Goal: Transaction & Acquisition: Purchase product/service

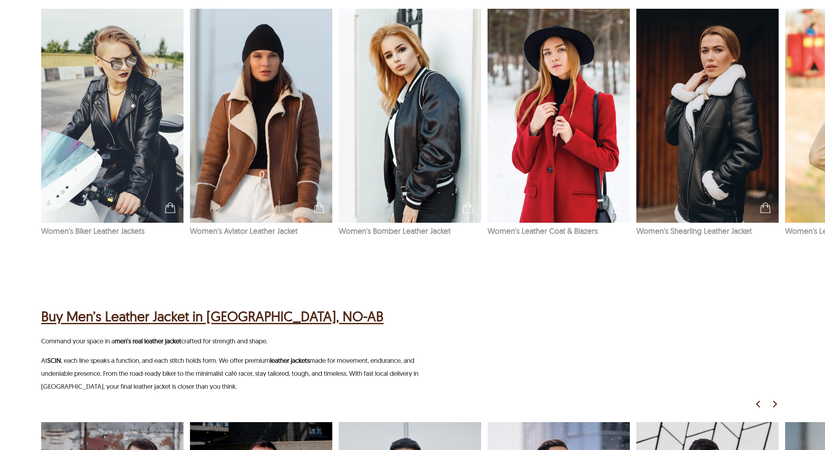
click at [196, 320] on h2 "Buy Men’s Leather Jacket in [GEOGRAPHIC_DATA], NO-AB" at bounding box center [212, 316] width 342 height 20
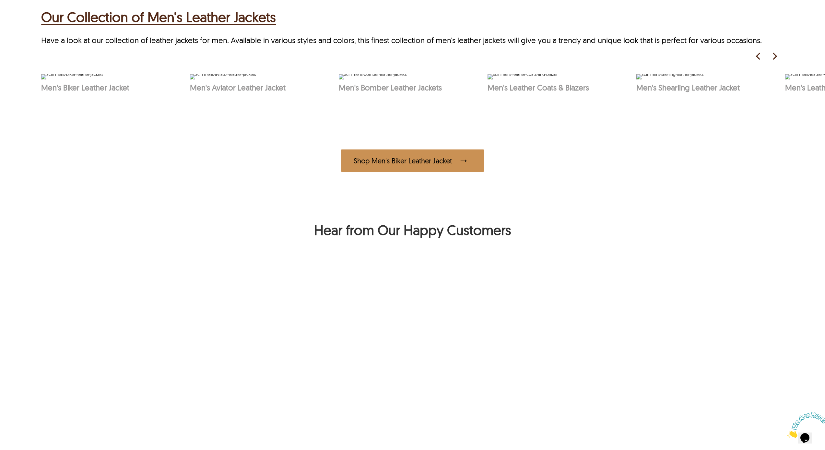
scroll to position [476, 0]
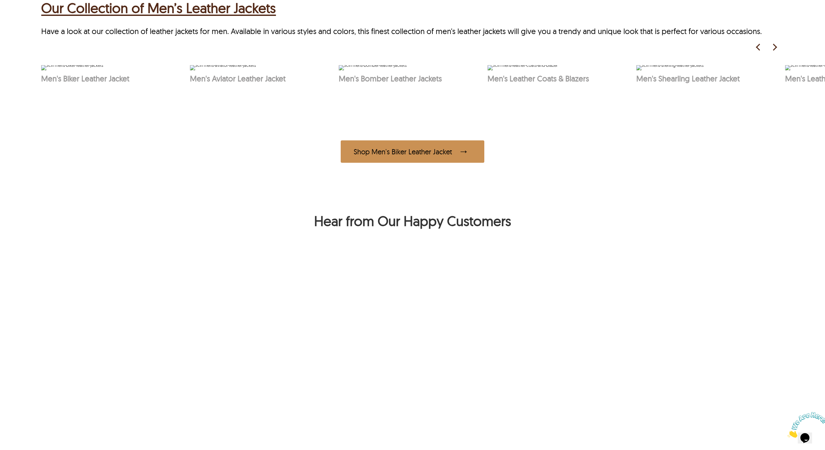
click at [445, 163] on div "Shop Men's Biker Leather Jacket" at bounding box center [413, 151] width 144 height 22
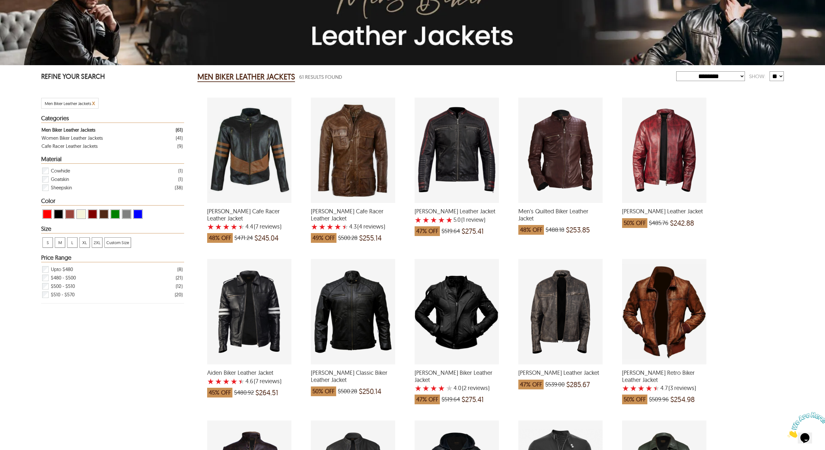
scroll to position [37, 0]
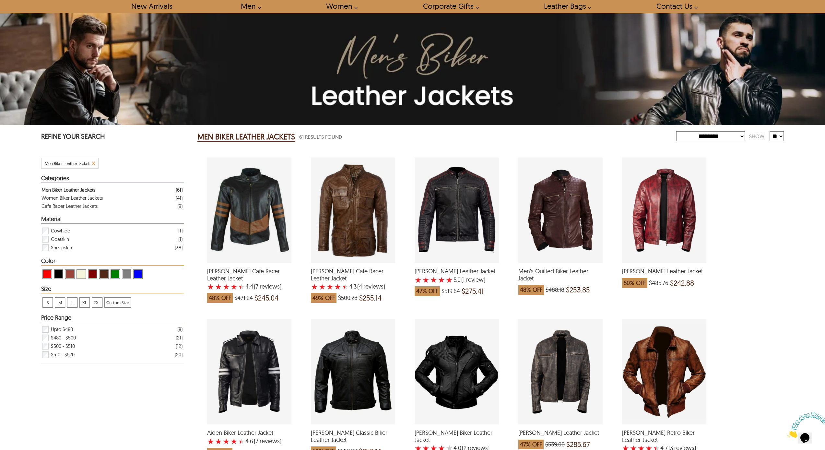
click at [701, 142] on div "**********" at bounding box center [490, 136] width 586 height 13
select select "*********"
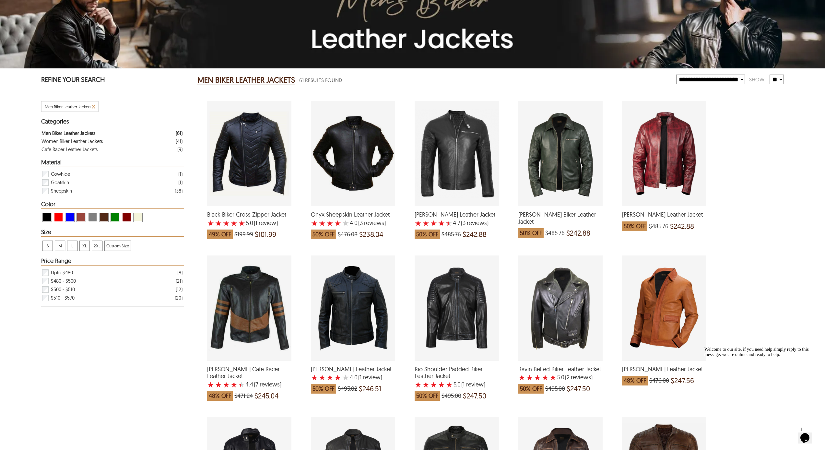
scroll to position [93, 0]
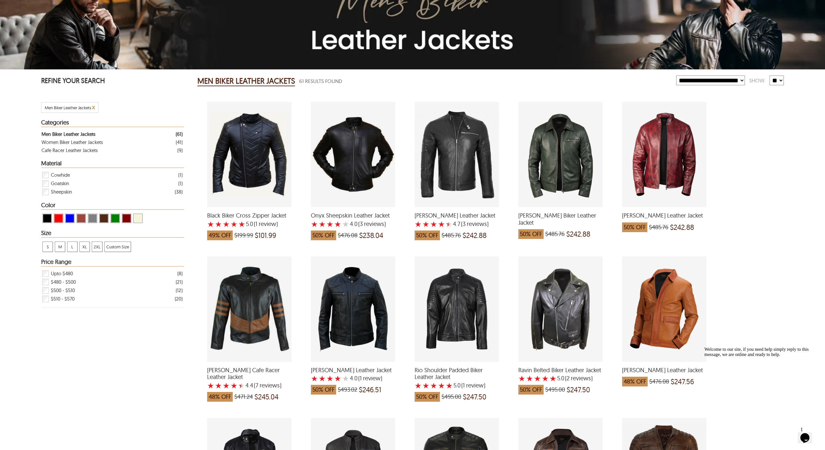
click at [352, 152] on div "Onyx Sheepskin Leather Jacket with a 4 Star Rating 3 Product Review which was a…" at bounding box center [353, 154] width 84 height 105
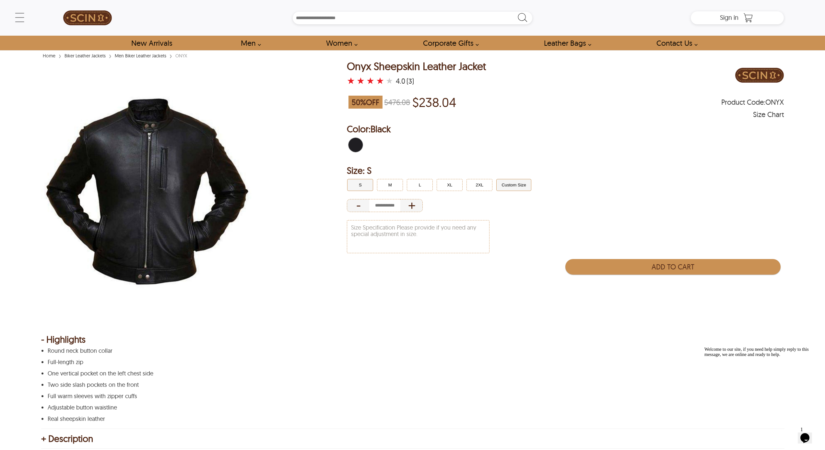
click at [507, 185] on button "Custom Size" at bounding box center [513, 185] width 35 height 12
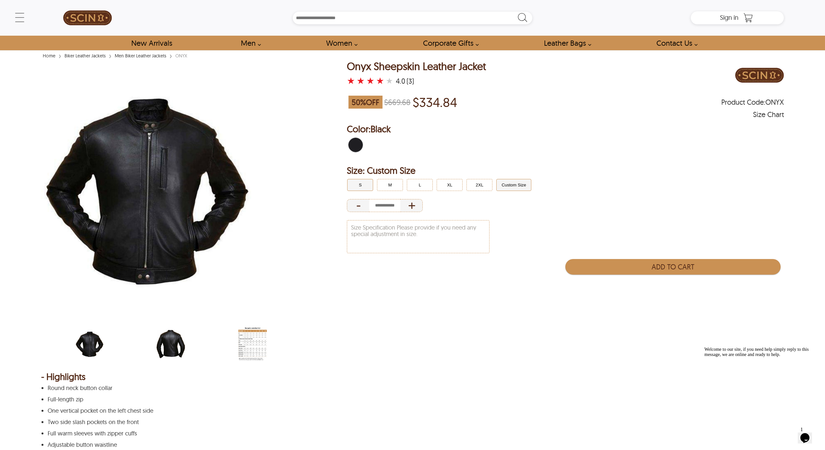
click at [365, 184] on button "S" at bounding box center [360, 185] width 26 height 12
click at [166, 345] on img "scin-13015-black-back.jpg" at bounding box center [171, 344] width 29 height 36
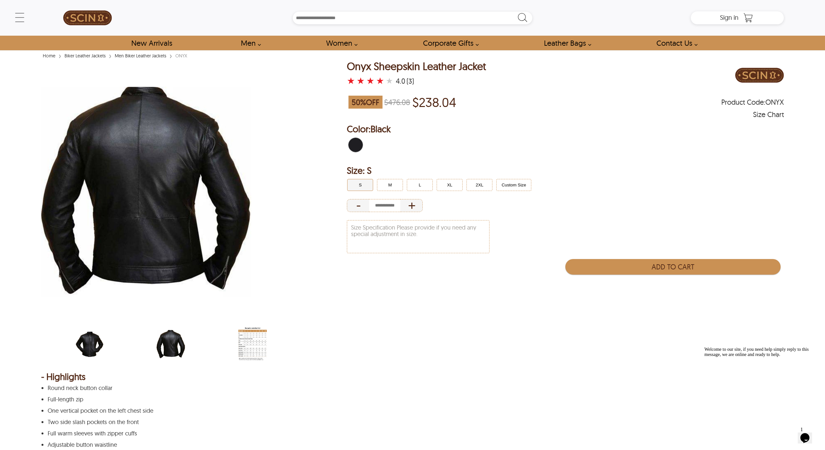
click at [94, 348] on img "scin-13015-black.jpg" at bounding box center [89, 344] width 29 height 36
